Goal: Information Seeking & Learning: Learn about a topic

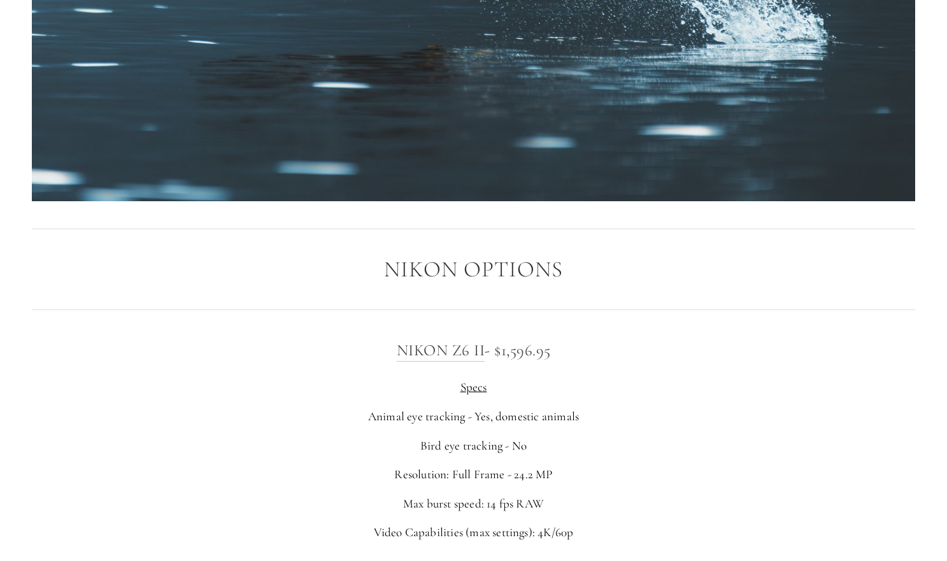
scroll to position [1817, 0]
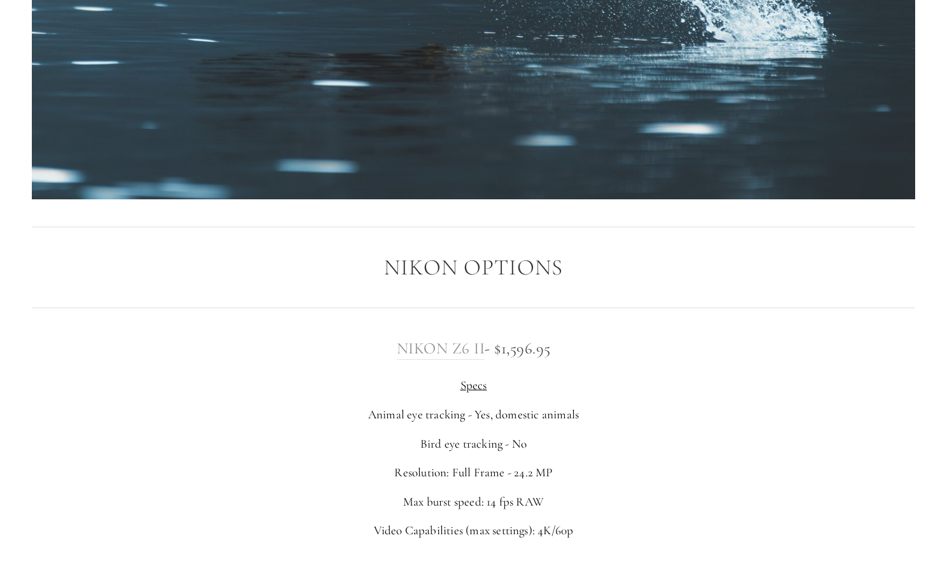
click at [396, 339] on h3 "Nikon Z6 II - $1,596.95" at bounding box center [474, 348] width 884 height 25
click at [421, 339] on link "Nikon Z6 II" at bounding box center [441, 349] width 89 height 20
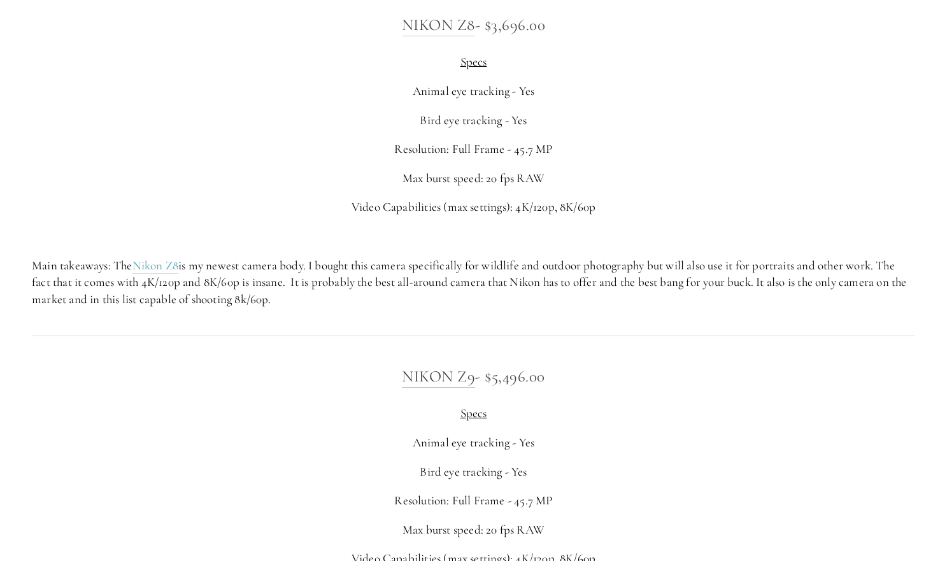
scroll to position [2501, 0]
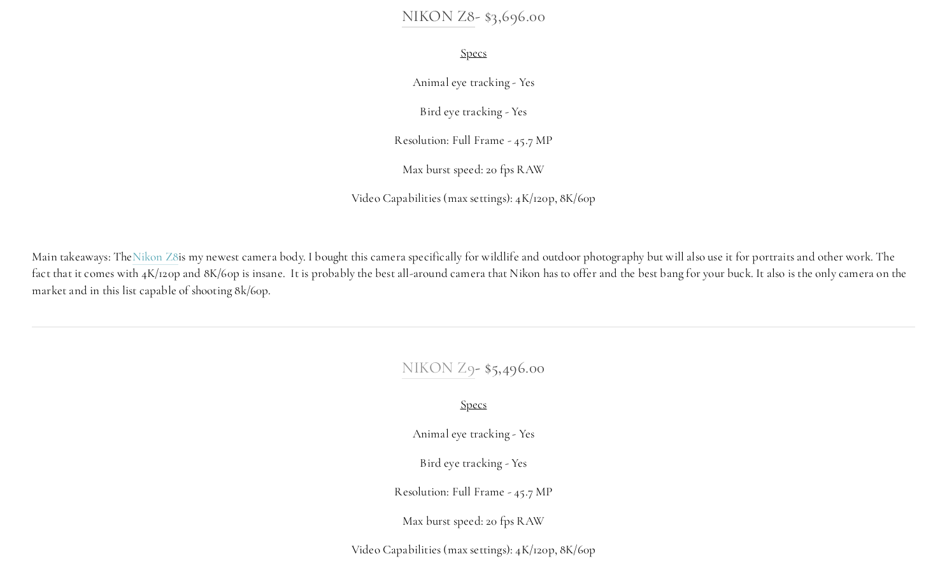
click at [420, 358] on link "Nikon Z9" at bounding box center [438, 368] width 73 height 20
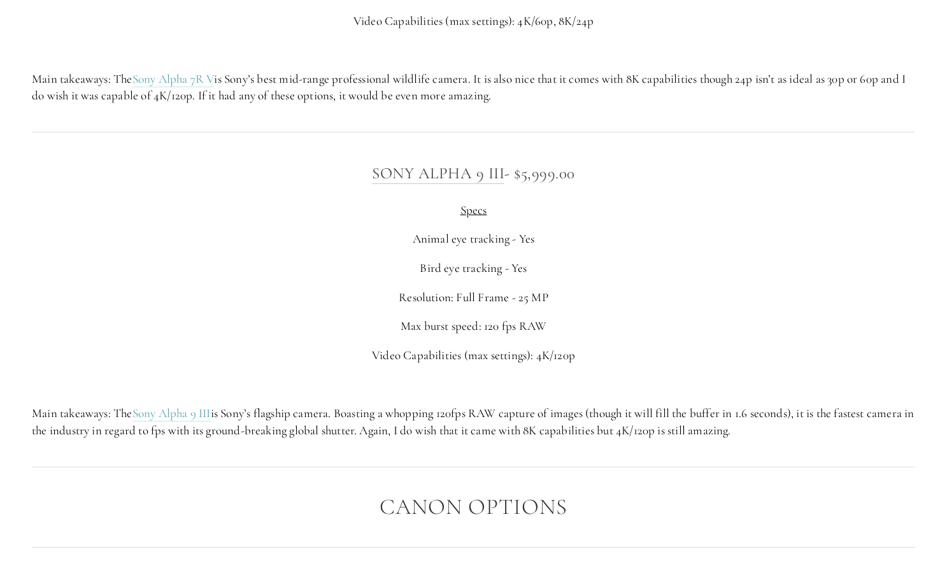
scroll to position [3785, 0]
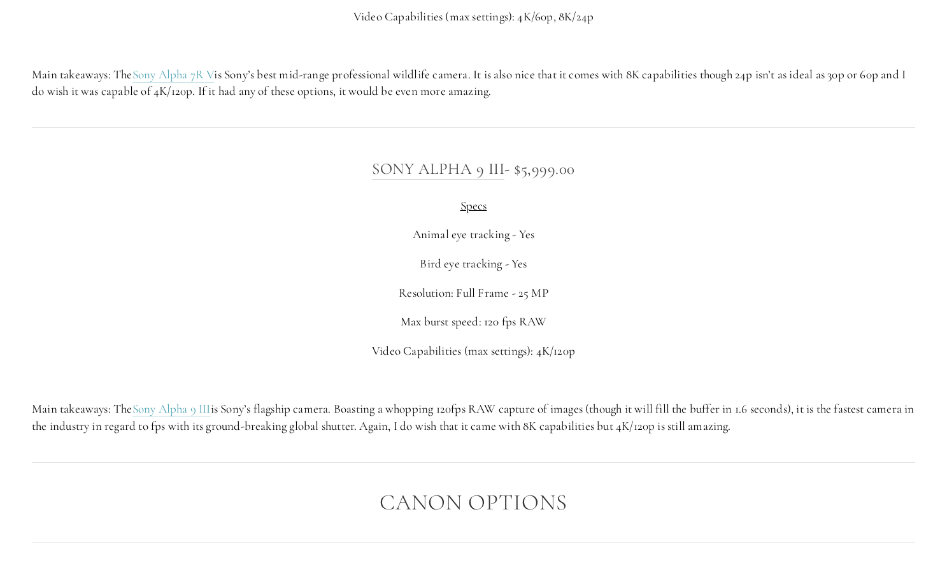
click at [440, 156] on h3 "Sony Alpha 9 III - $5,999.00" at bounding box center [474, 168] width 884 height 25
click at [442, 159] on link "Sony Alpha 9 III" at bounding box center [438, 169] width 132 height 20
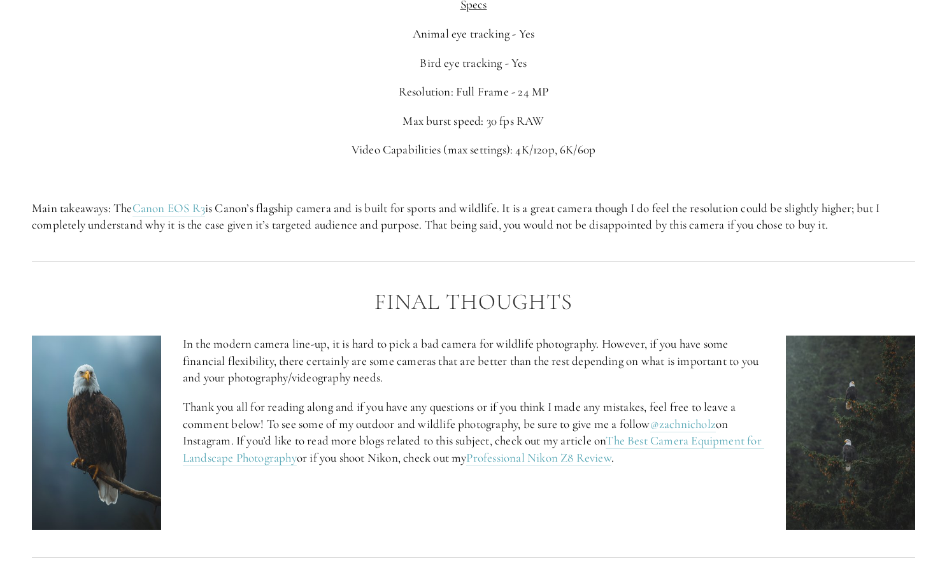
scroll to position [5076, 0]
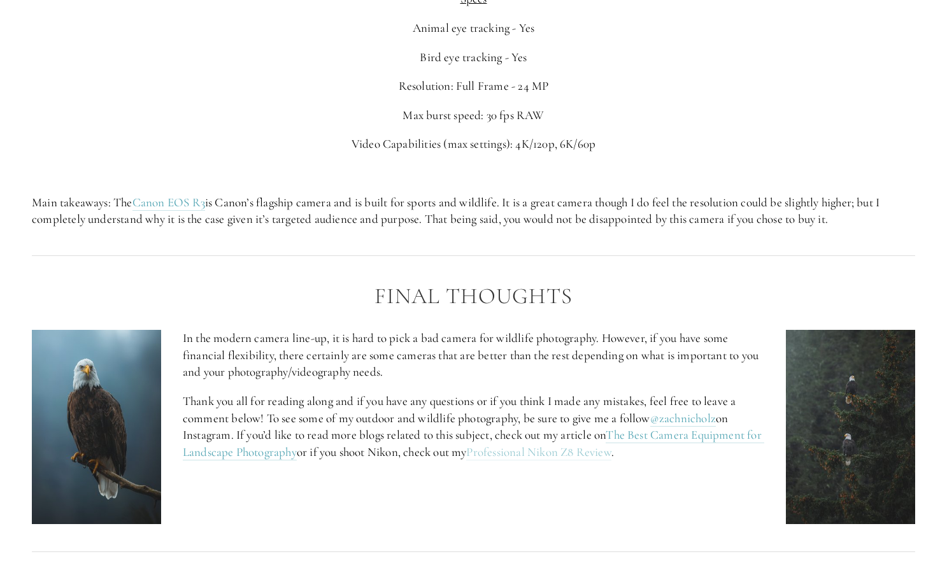
click at [536, 445] on link "Professional Nikon Z8 Review" at bounding box center [538, 453] width 145 height 16
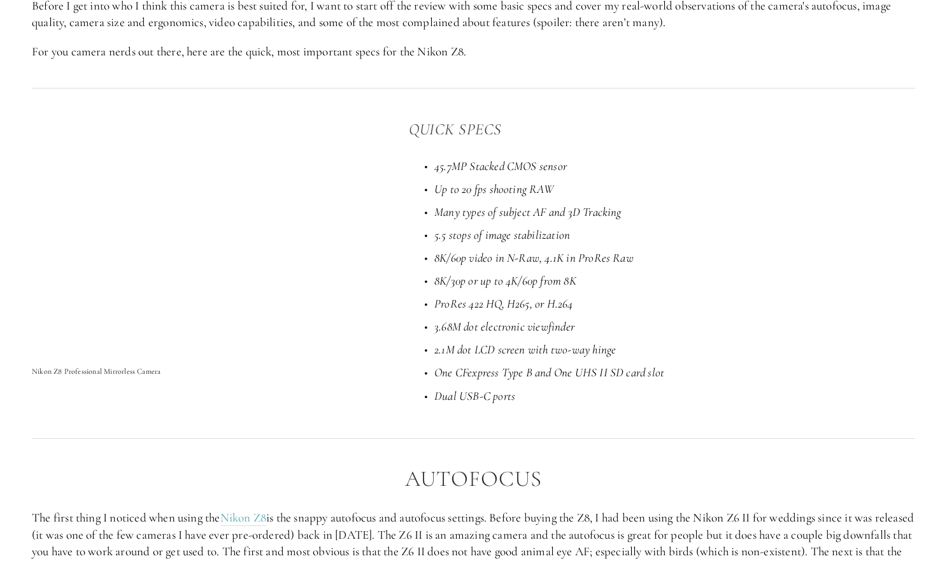
scroll to position [905, 0]
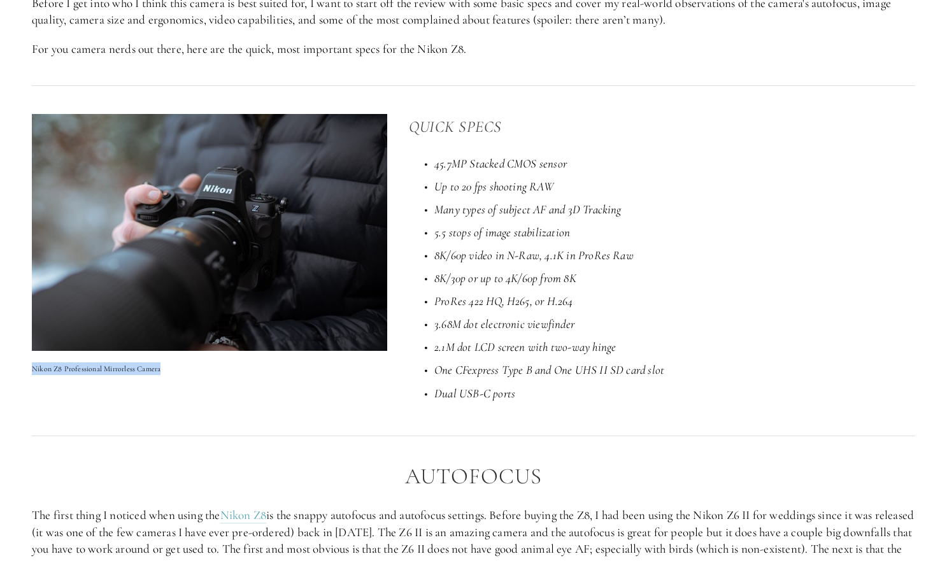
drag, startPoint x: 34, startPoint y: 364, endPoint x: 183, endPoint y: 366, distance: 149.1
click at [183, 366] on p "Nikon Z8 Professional Mirrorless Camera" at bounding box center [209, 368] width 355 height 13
copy p "Nikon Z8 Professional Mirrorless Camera"
